Goal: Transaction & Acquisition: Purchase product/service

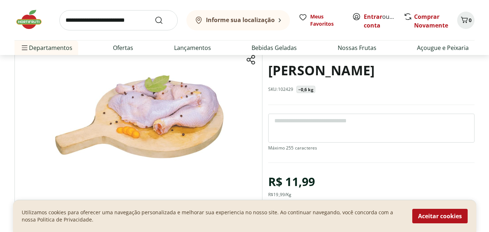
scroll to position [72, 0]
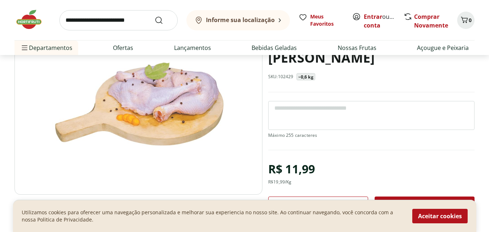
click at [359, 201] on icon at bounding box center [357, 205] width 9 height 9
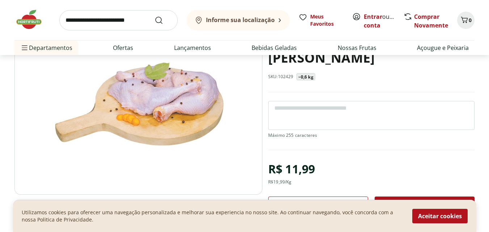
click at [359, 201] on icon at bounding box center [357, 205] width 9 height 9
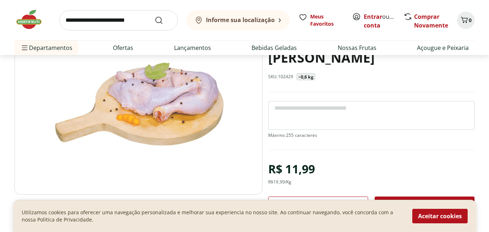
click at [359, 201] on icon at bounding box center [357, 205] width 9 height 9
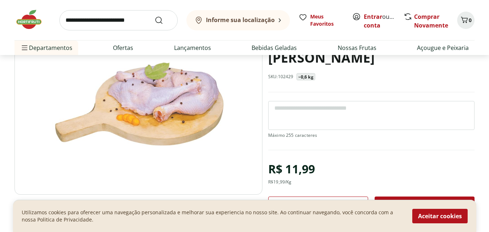
click at [359, 201] on icon at bounding box center [357, 205] width 9 height 9
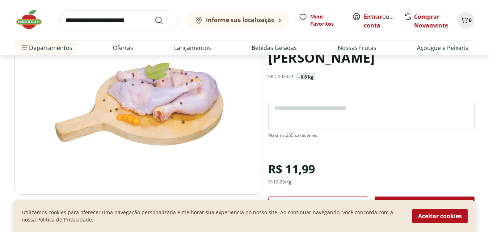
click at [359, 201] on icon at bounding box center [357, 205] width 9 height 9
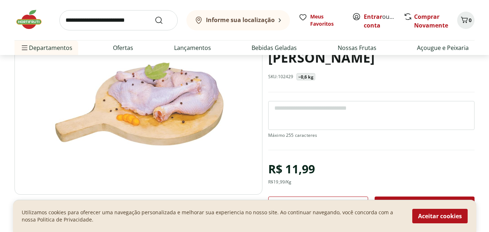
click at [359, 201] on icon at bounding box center [357, 205] width 9 height 9
type input "**"
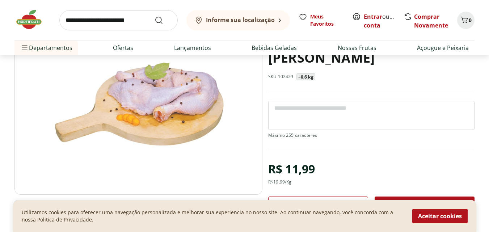
click at [392, 199] on div "Adicionar" at bounding box center [424, 205] width 88 height 13
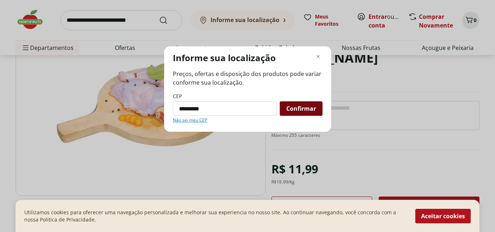
type input "*********"
click at [318, 110] on div "Confirmar" at bounding box center [300, 108] width 43 height 14
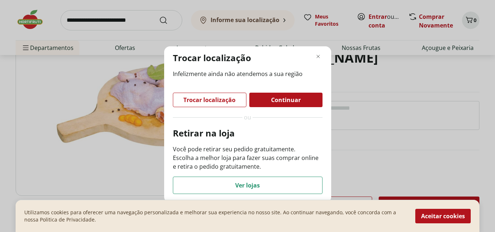
click at [295, 102] on span "Continuar" at bounding box center [286, 100] width 30 height 6
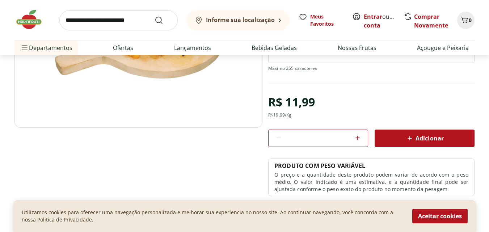
scroll to position [145, 0]
